Goal: Information Seeking & Learning: Check status

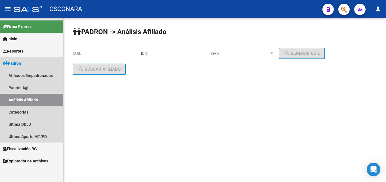
click at [10, 65] on span "Padrón" at bounding box center [12, 63] width 18 height 6
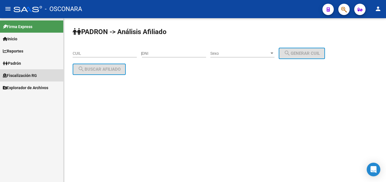
click at [14, 75] on span "Fiscalización RG" at bounding box center [20, 75] width 34 height 6
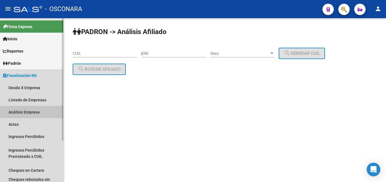
click at [18, 114] on link "Análisis Empresa" at bounding box center [31, 112] width 63 height 12
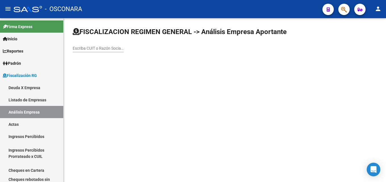
click at [98, 52] on div "Escriba CUIT o Razón Social para buscar" at bounding box center [98, 49] width 51 height 16
click at [97, 51] on div "Escriba CUIT o Razón Social para buscar" at bounding box center [98, 46] width 51 height 11
click at [103, 50] on input "Escriba CUIT o Razón Social para buscar" at bounding box center [98, 48] width 51 height 5
click at [93, 51] on div "Escriba CUIT o Razón Social para buscar" at bounding box center [98, 46] width 51 height 11
click at [92, 49] on input "Escriba CUIT o Razón Social para buscar" at bounding box center [98, 48] width 51 height 5
